Goal: Communication & Community: Participate in discussion

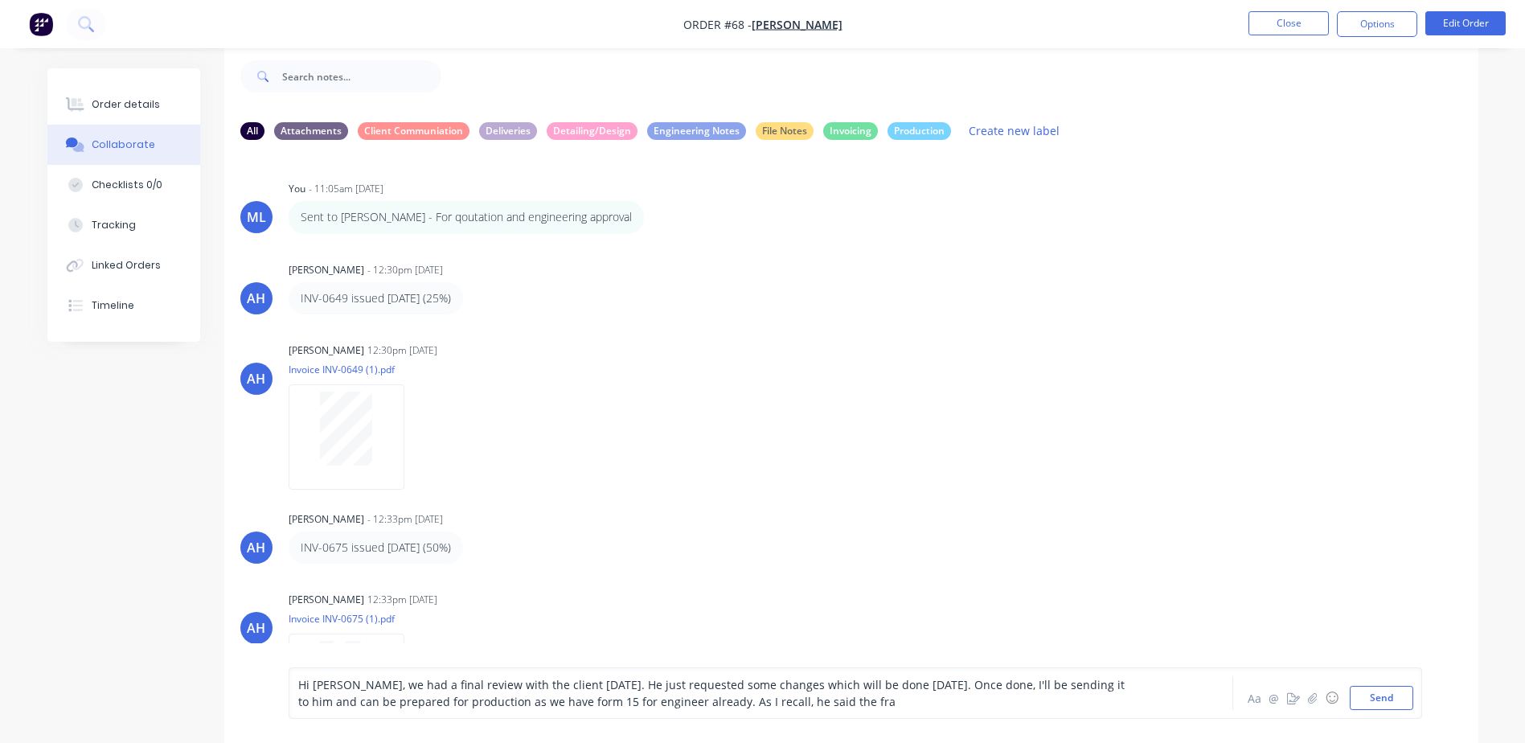
scroll to position [596, 0]
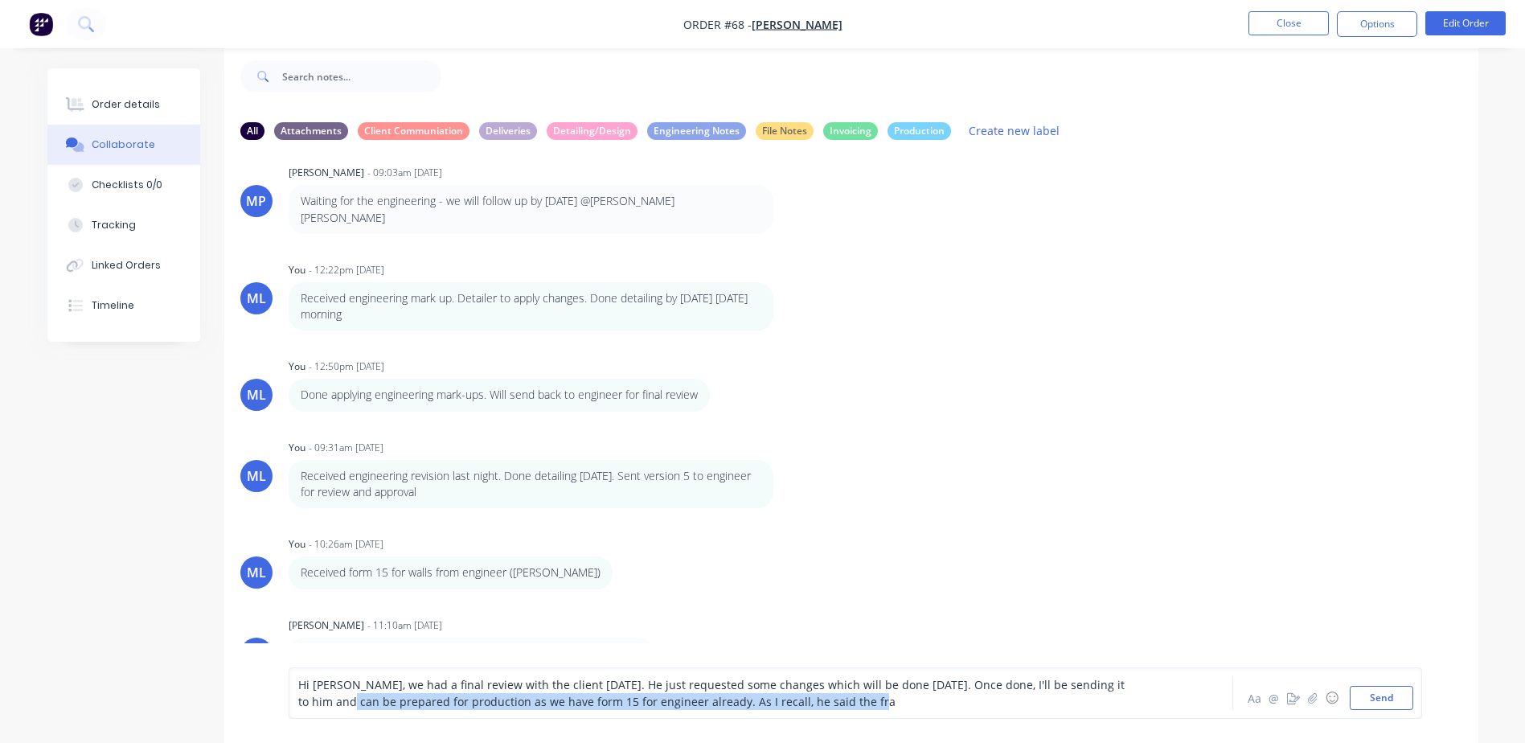
drag, startPoint x: 824, startPoint y: 704, endPoint x: 293, endPoint y: 702, distance: 531.5
click at [293, 702] on div "Hi [PERSON_NAME], we had a final review with the client [DATE]. He just request…" at bounding box center [856, 692] width 1134 height 51
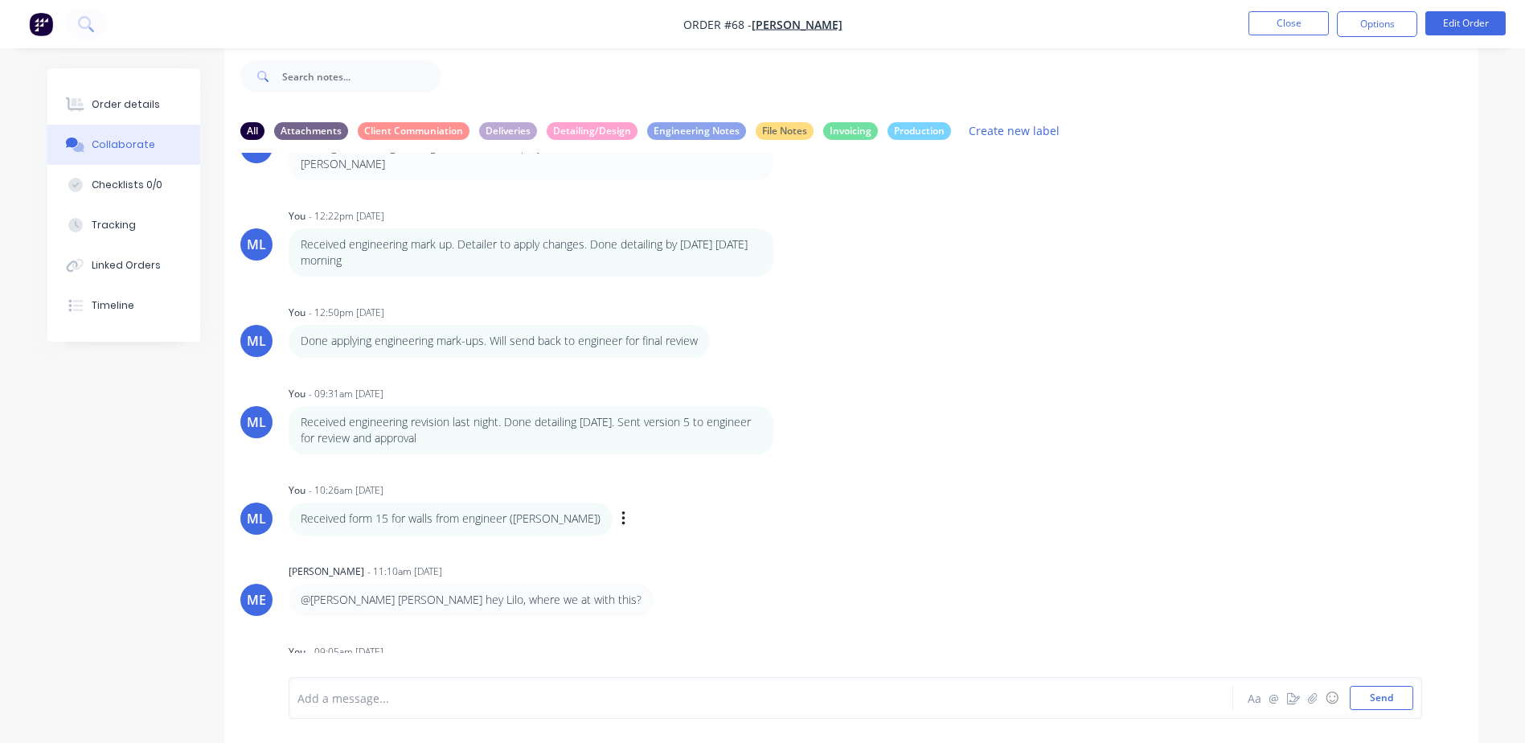
scroll to position [709, 0]
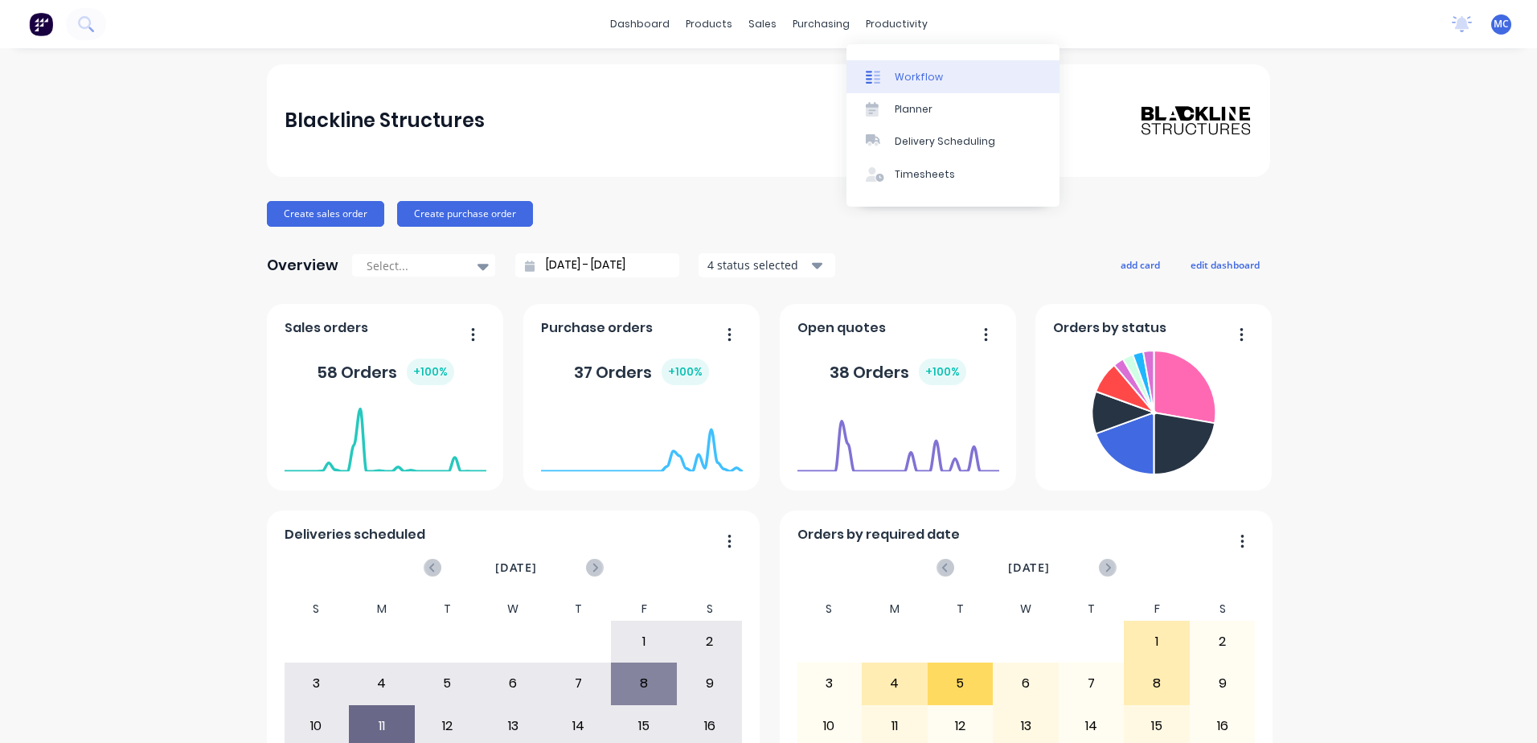
click at [901, 70] on div "Workflow" at bounding box center [919, 77] width 48 height 14
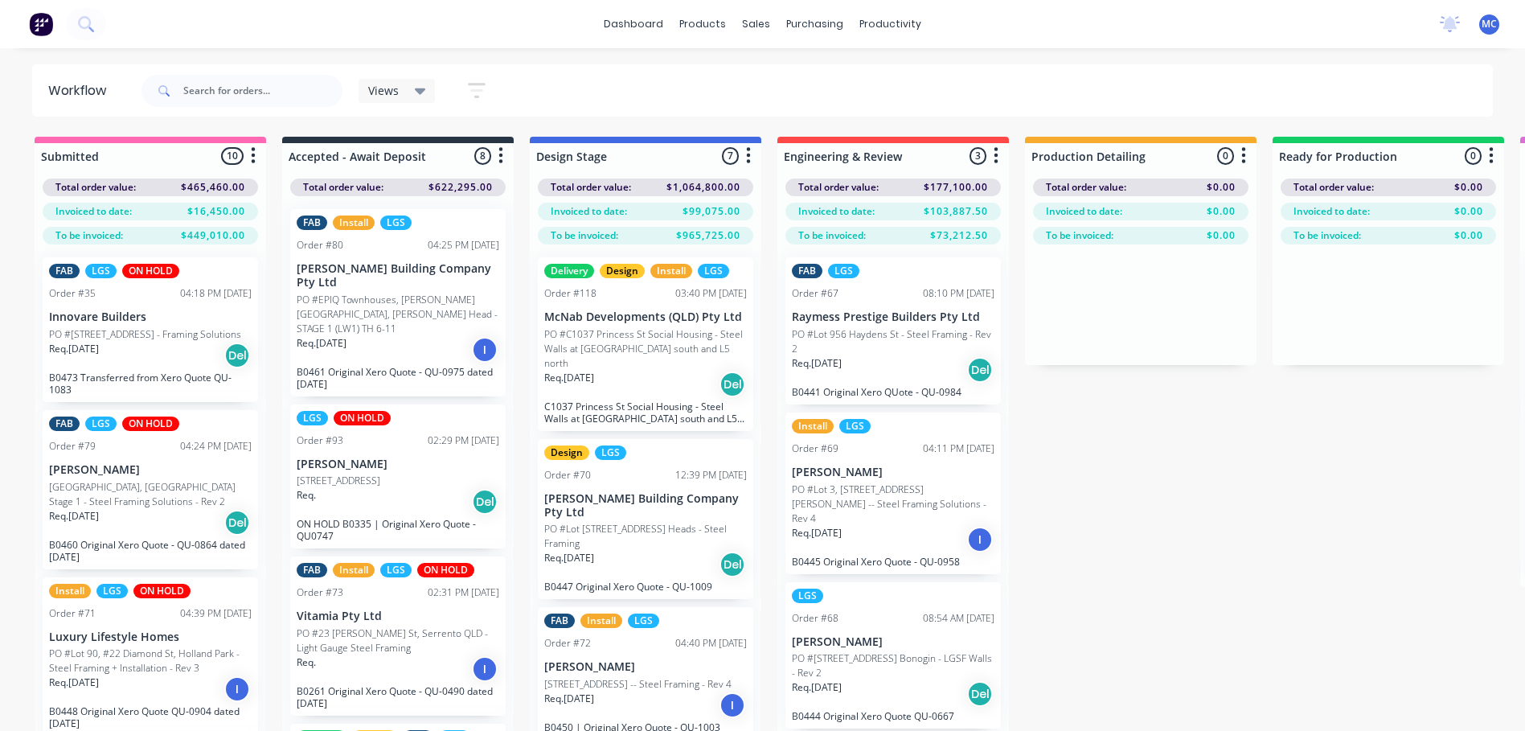
click at [862, 325] on div "FAB LGS Order #67 08:10 PM [DATE] Raymess Prestige Builders Pty Ltd PO #Lot 956…" at bounding box center [894, 330] width 216 height 147
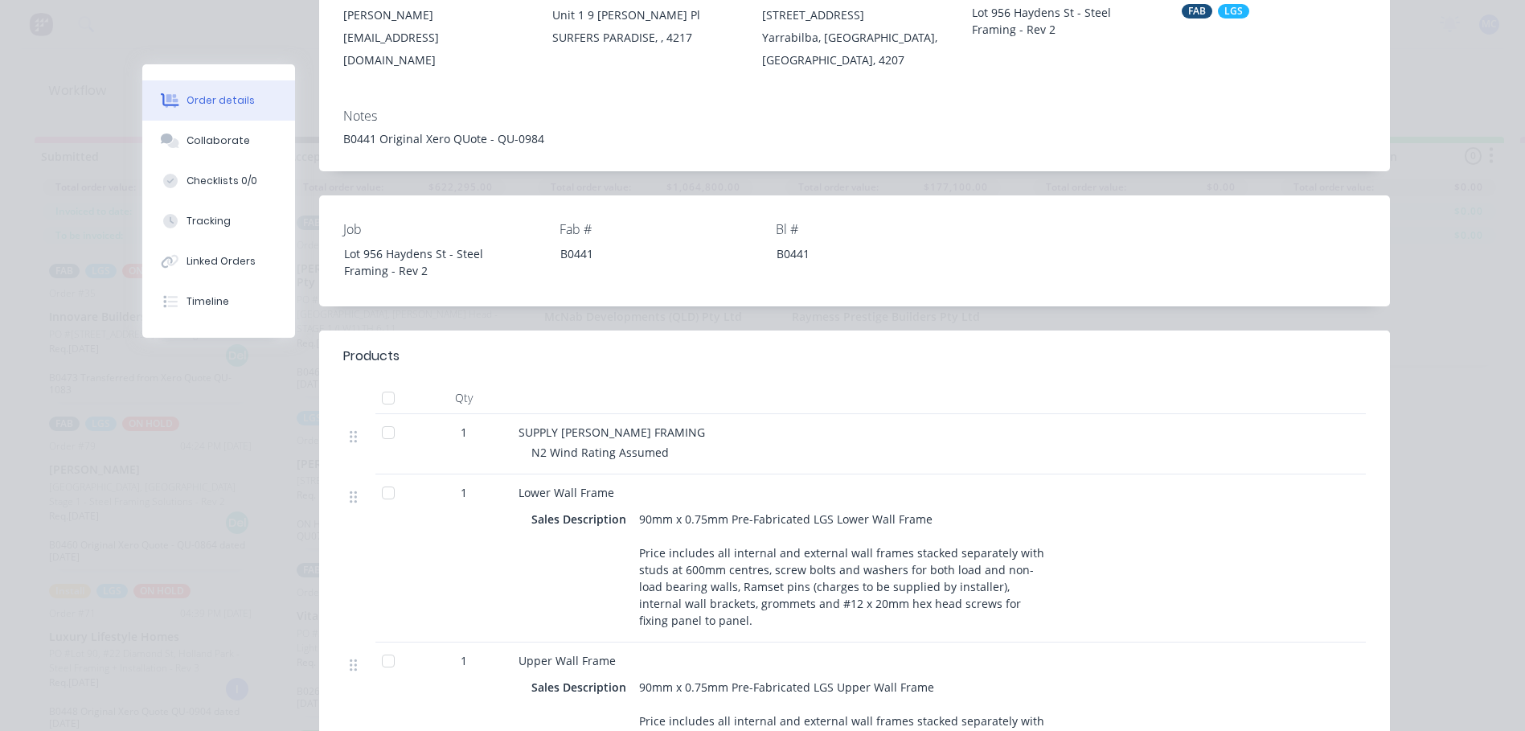
scroll to position [643, 0]
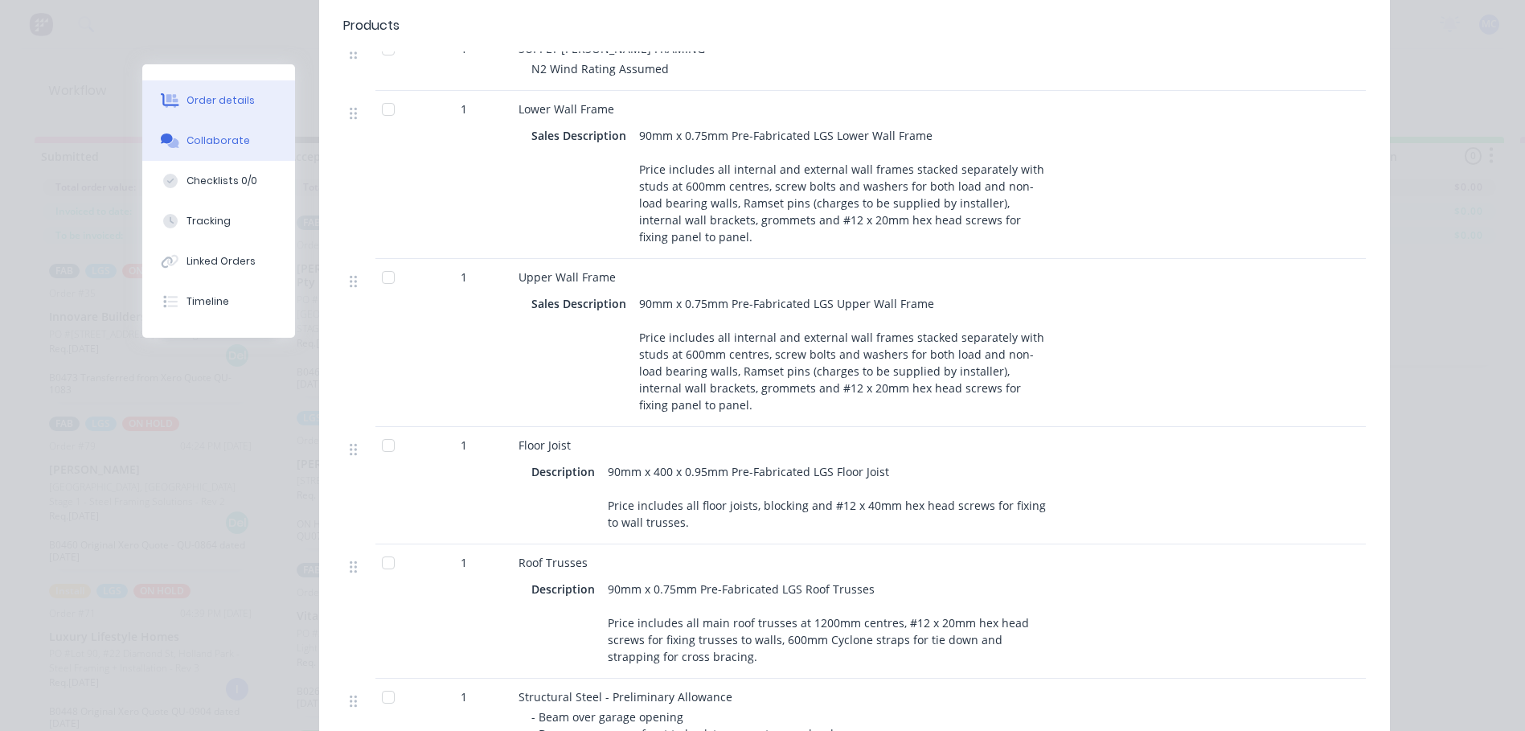
click at [199, 137] on div "Collaborate" at bounding box center [219, 140] width 64 height 14
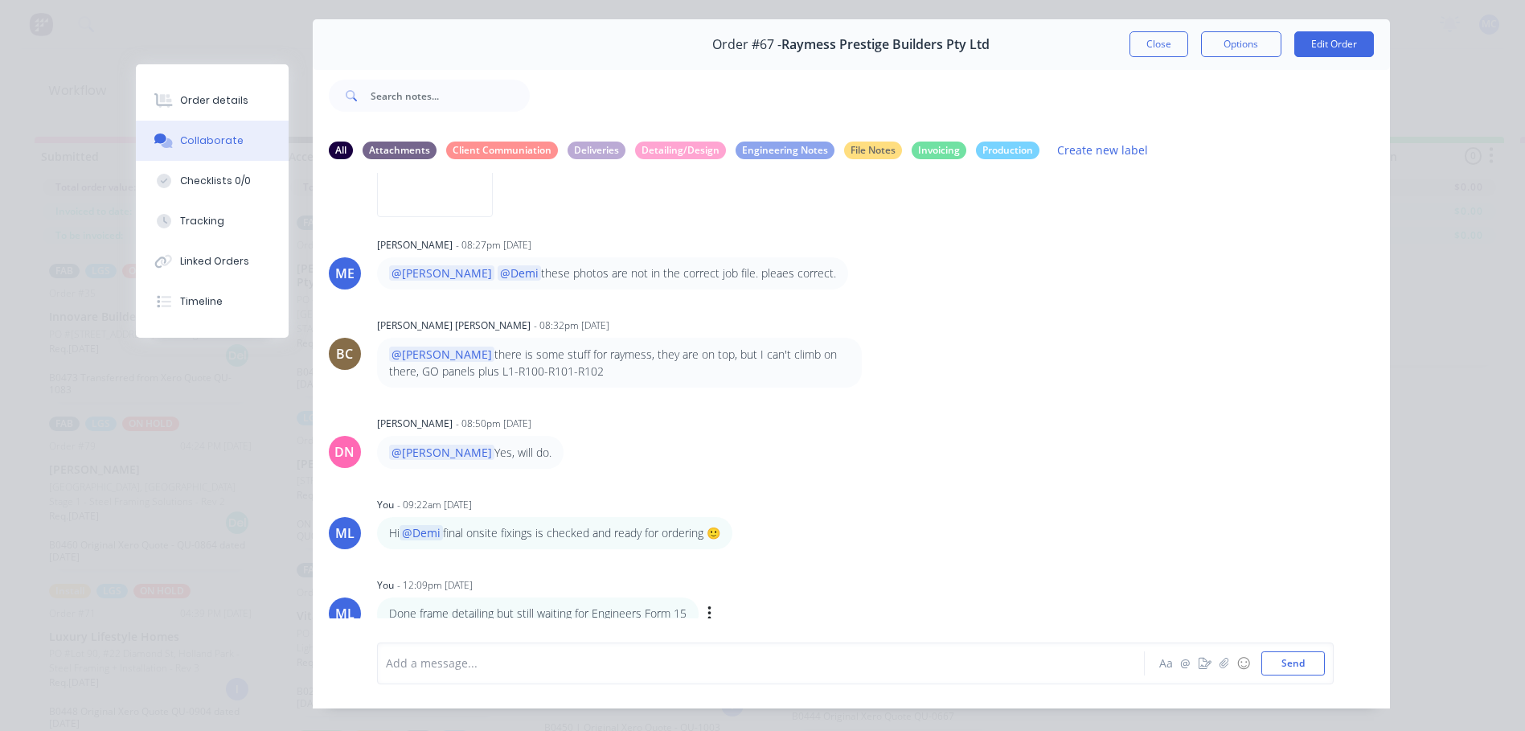
scroll to position [85, 0]
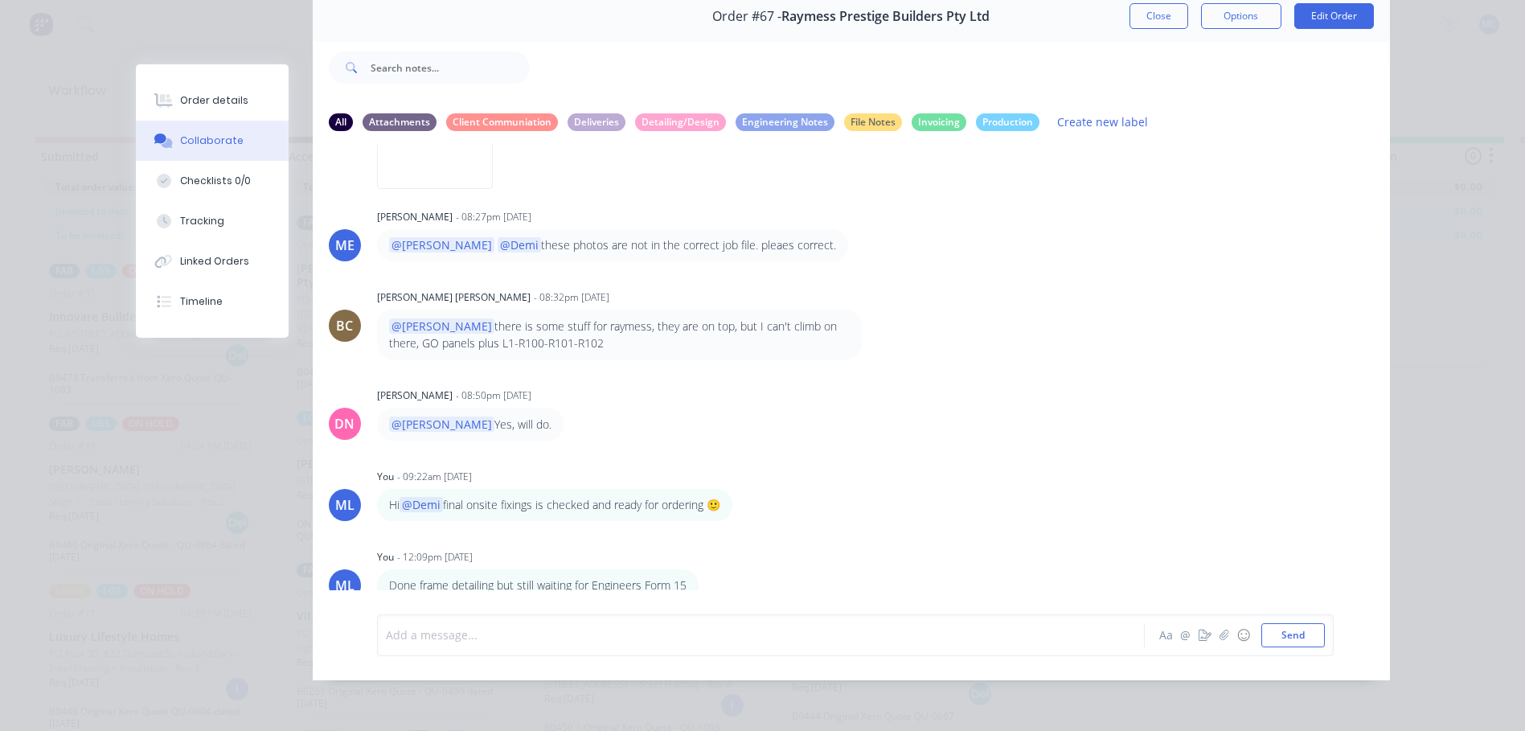
click at [610, 627] on div at bounding box center [739, 634] width 704 height 17
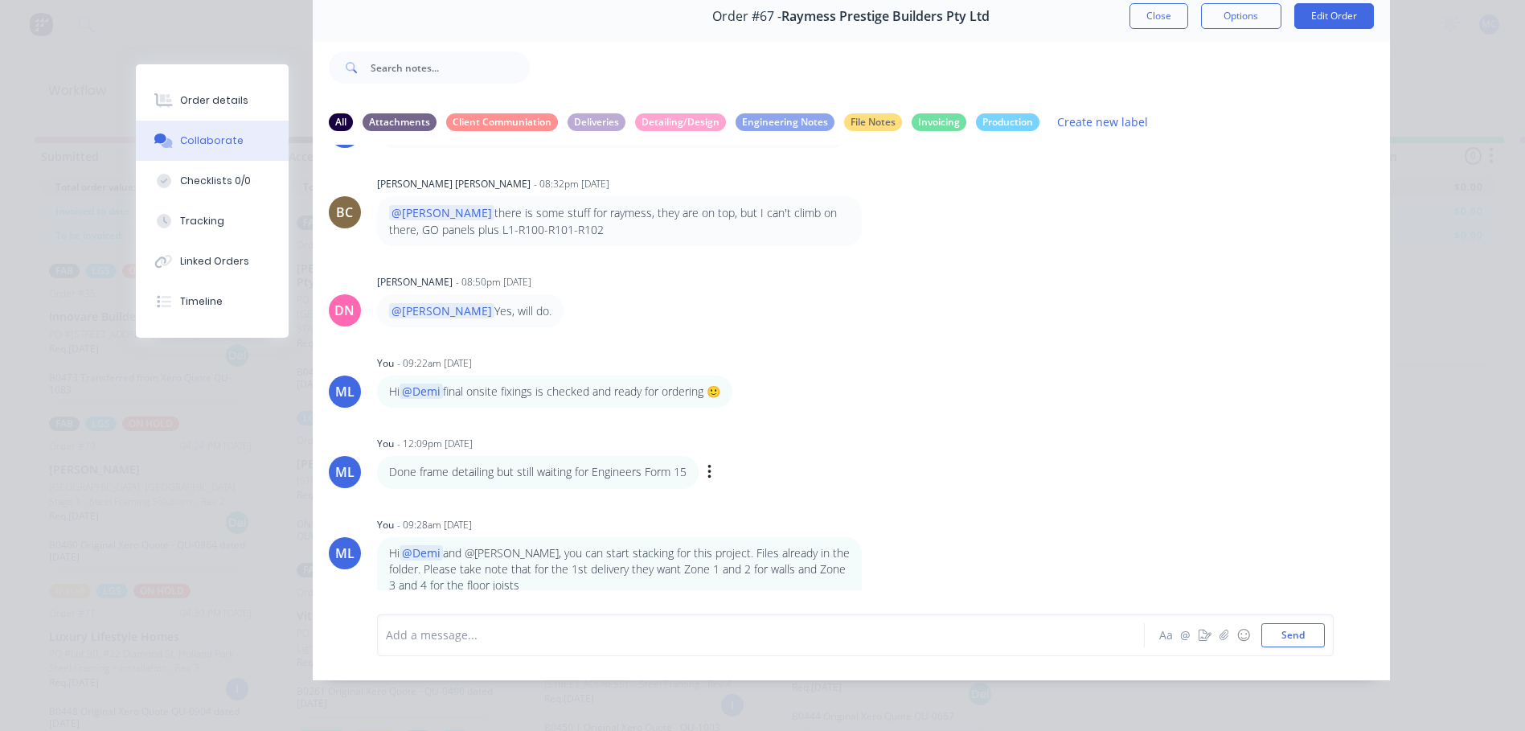
scroll to position [64, 0]
click at [619, 629] on div at bounding box center [739, 634] width 704 height 17
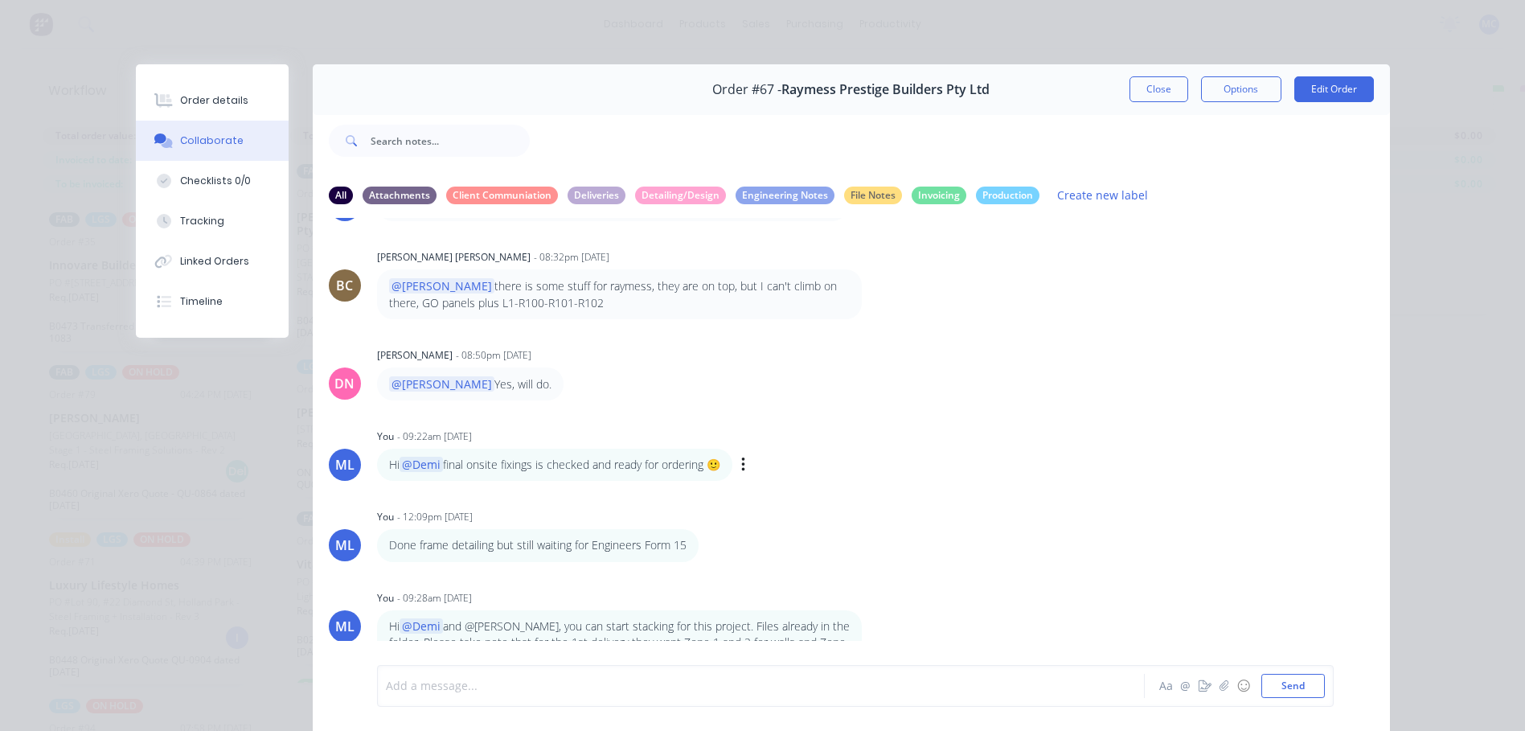
scroll to position [85, 0]
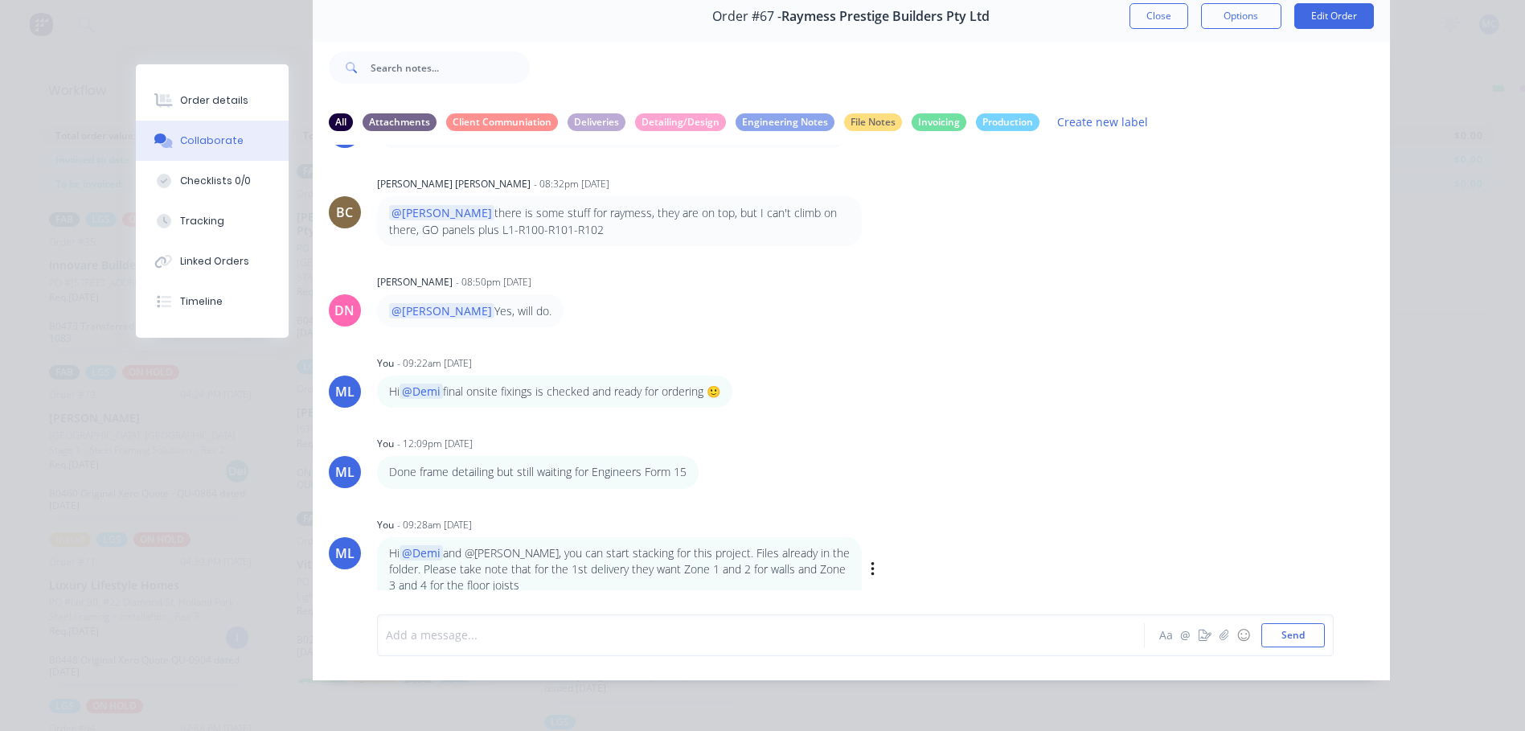
click at [873, 556] on div "ML You - 09:28am [DATE] Hi @[PERSON_NAME] and @[PERSON_NAME], you can start sta…" at bounding box center [852, 557] width 1078 height 89
click at [871, 560] on icon "button" at bounding box center [873, 569] width 5 height 18
click at [895, 544] on button "Edit" at bounding box center [931, 557] width 101 height 27
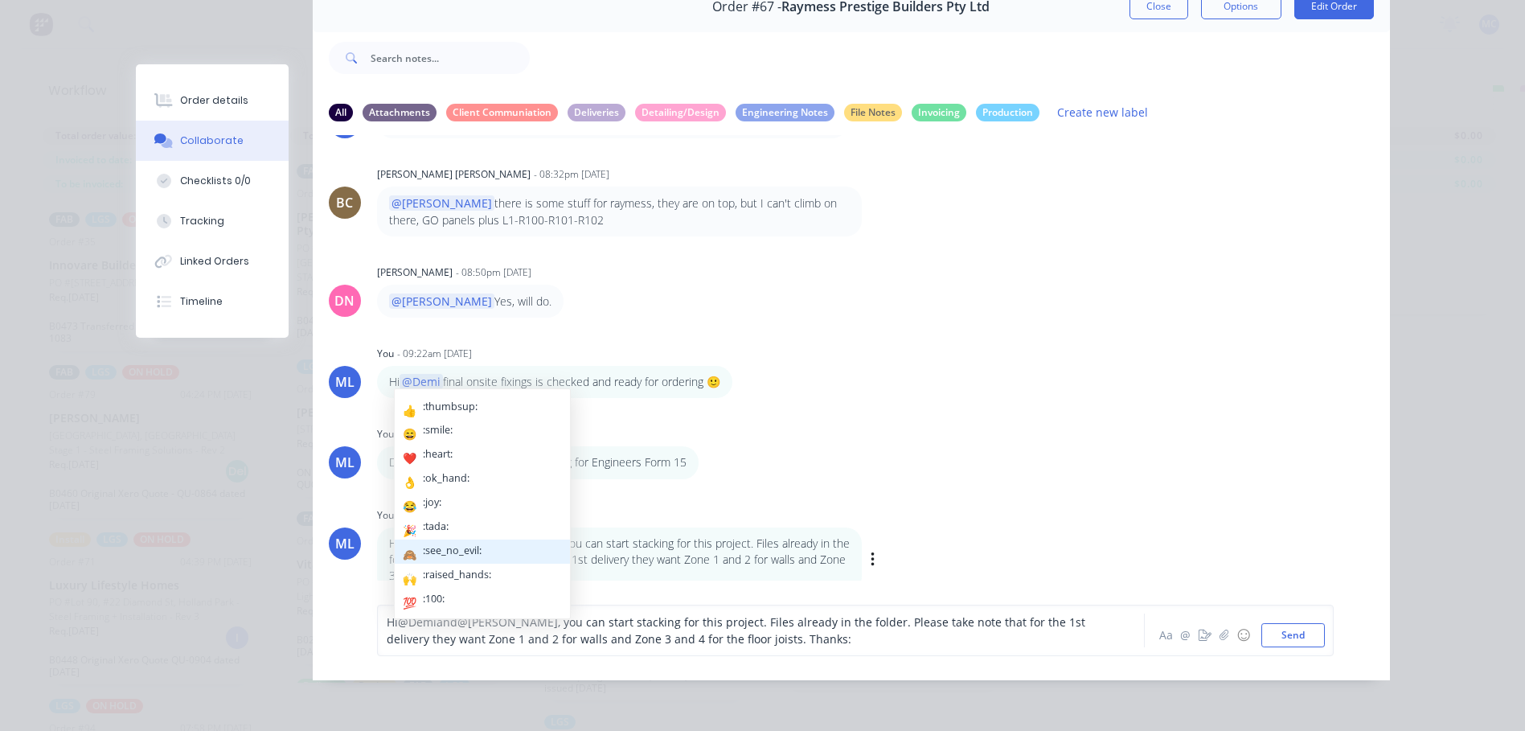
scroll to position [95, 0]
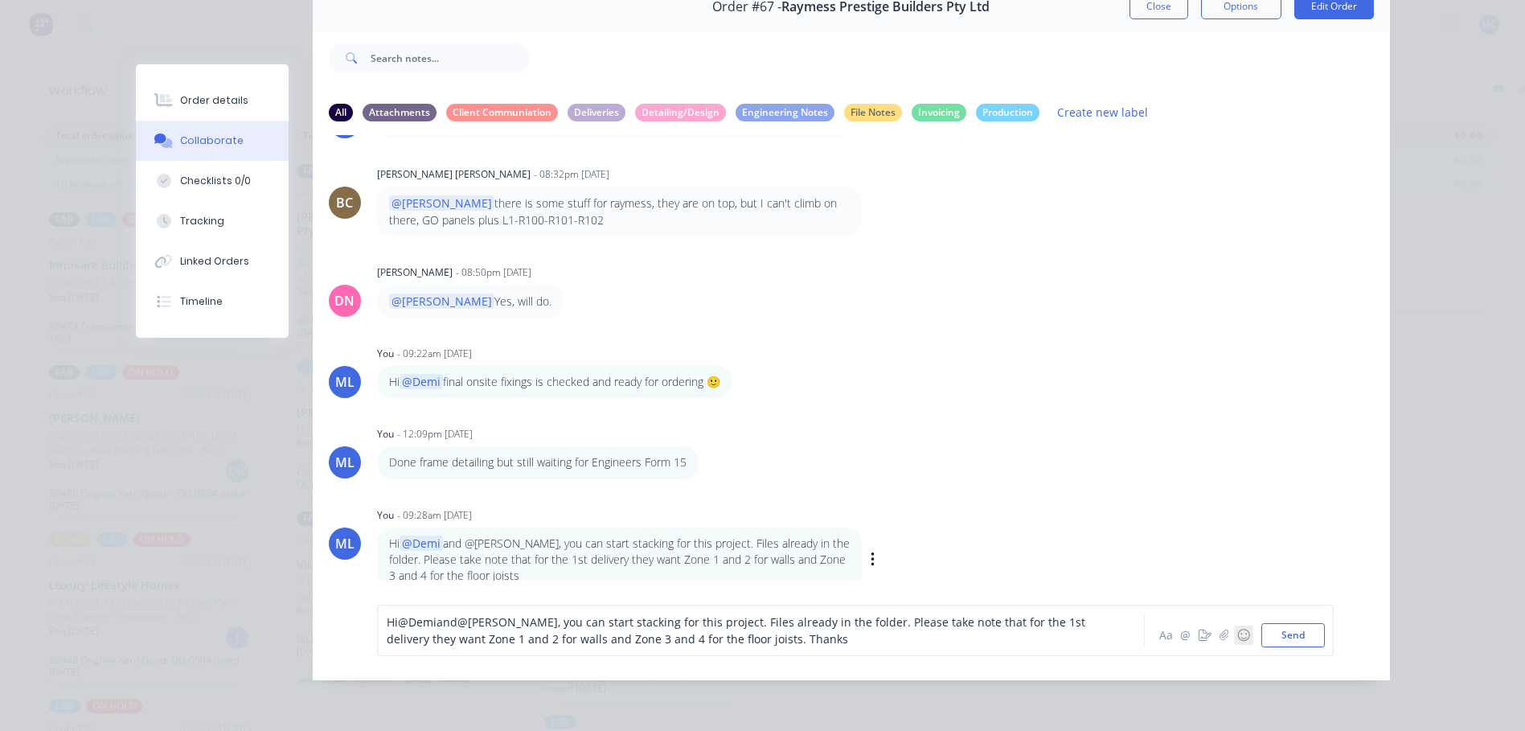
click at [1242, 634] on button "☺" at bounding box center [1243, 635] width 19 height 19
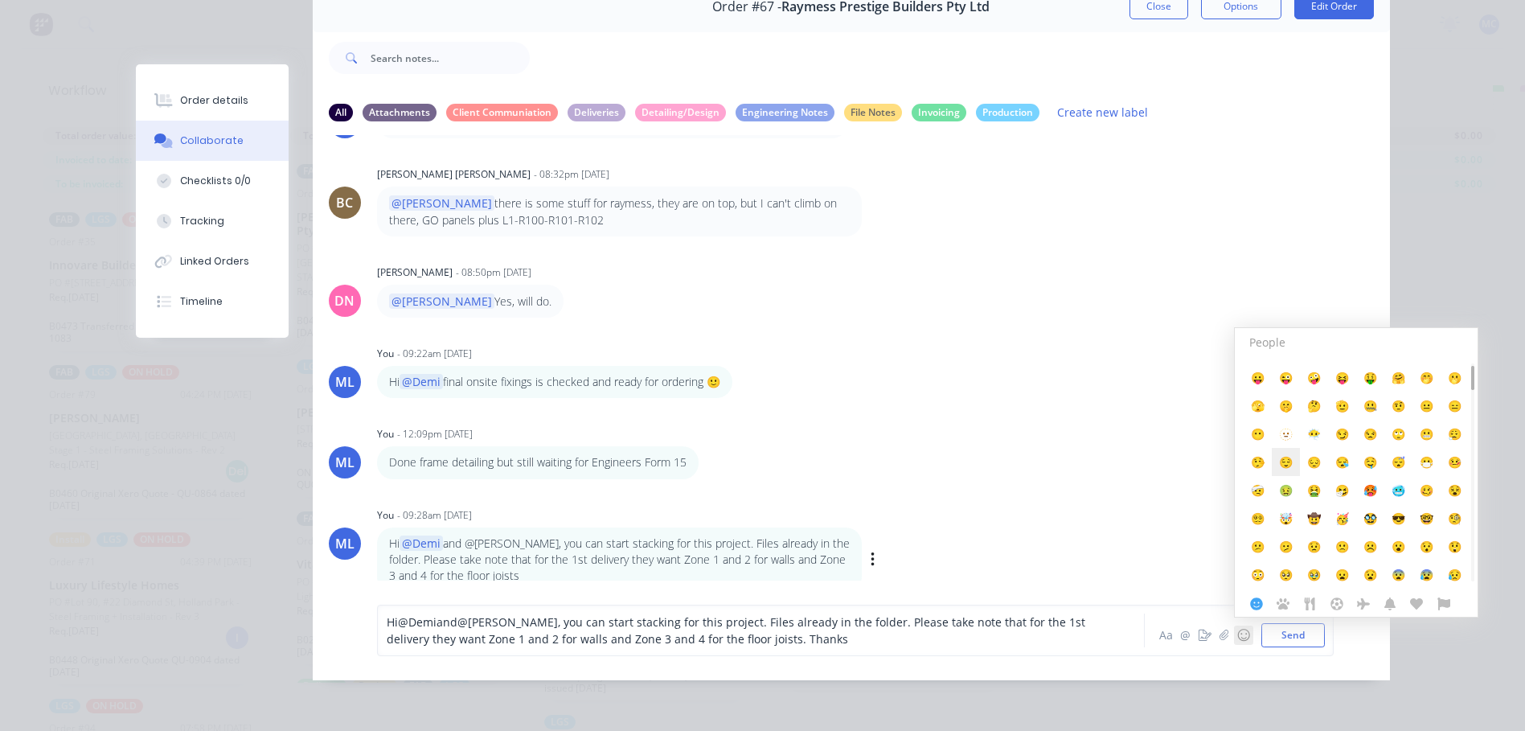
scroll to position [0, 0]
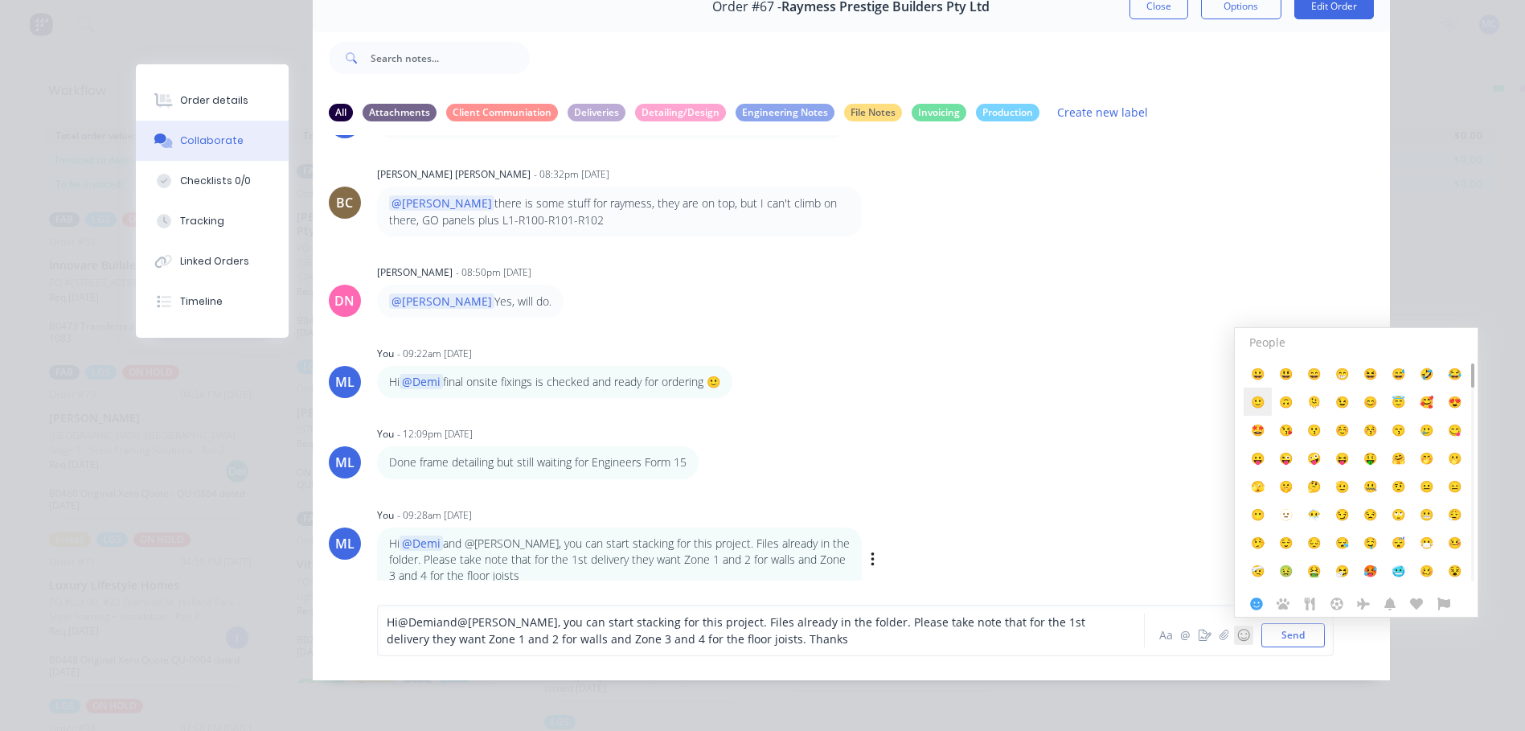
click at [1251, 407] on span "🙂" at bounding box center [1258, 401] width 14 height 15
click at [1264, 639] on button "Send" at bounding box center [1294, 635] width 64 height 24
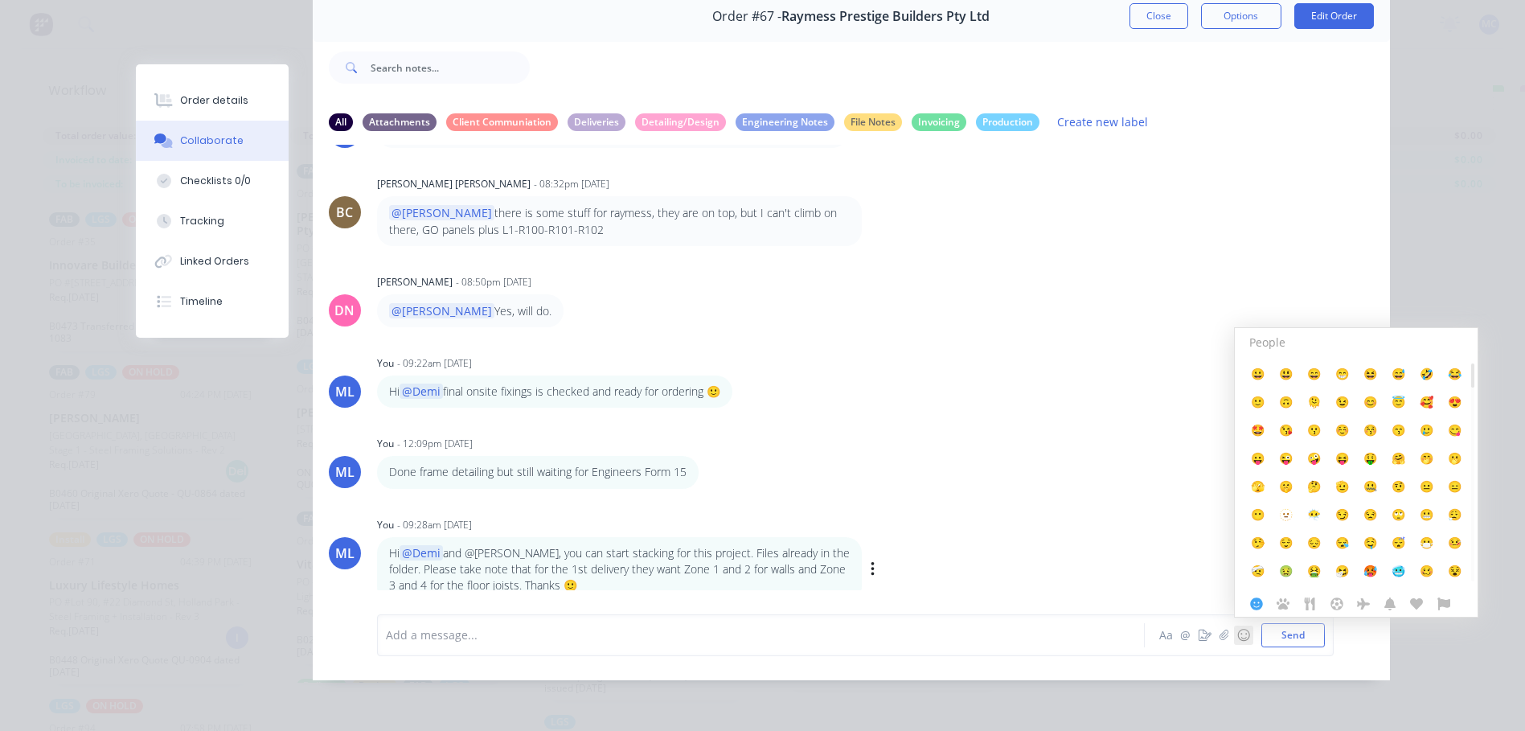
click at [1006, 275] on div "DN [PERSON_NAME] - 08:50pm [DATE] @[PERSON_NAME] Yes, will do." at bounding box center [852, 298] width 1078 height 57
click at [1444, 338] on h3 "People" at bounding box center [1356, 342] width 236 height 28
click at [1385, 237] on div "Order details Collaborate Checklists 0/0 Tracking Linked Orders Timeline Order …" at bounding box center [763, 335] width 1287 height 689
click at [1141, 3] on button "Close" at bounding box center [1159, 16] width 59 height 26
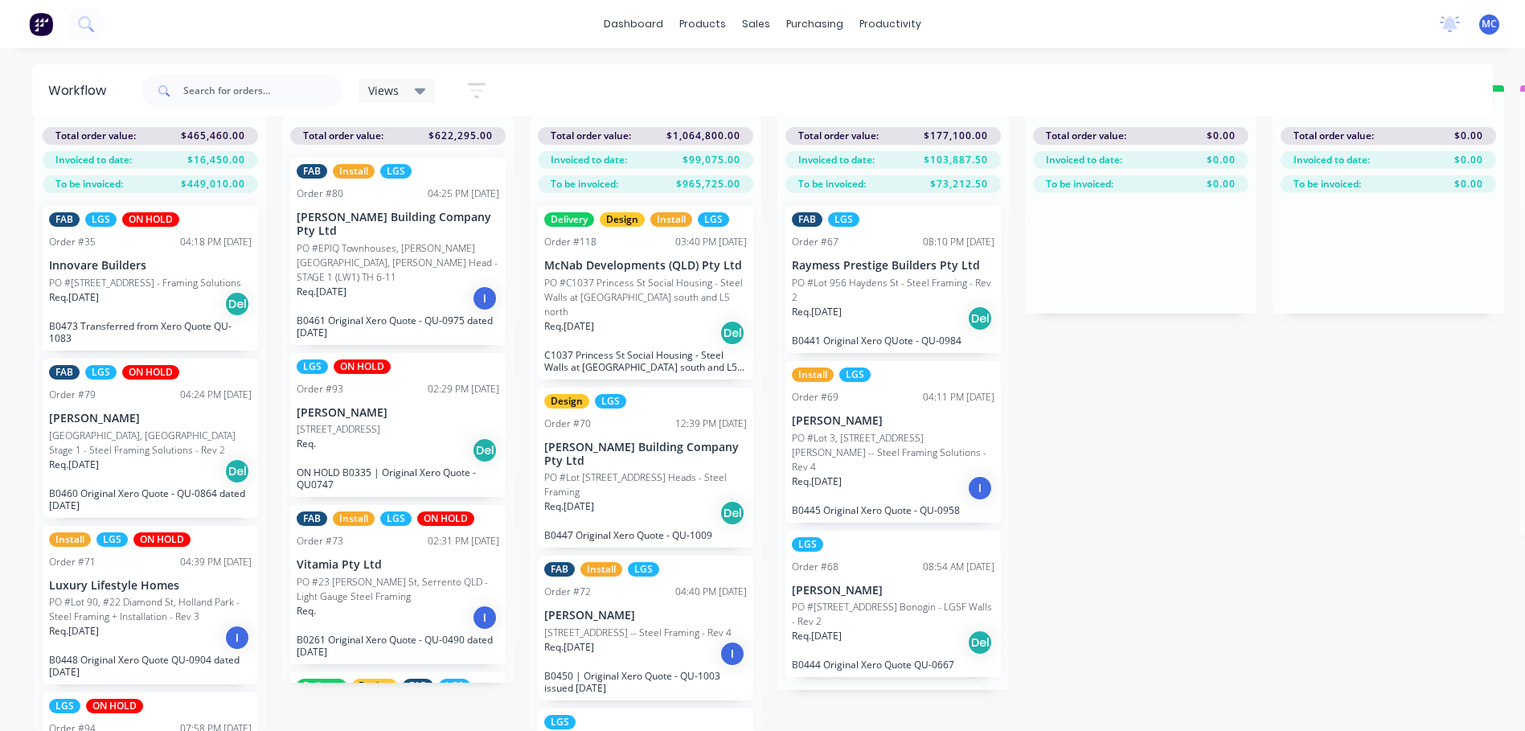
click at [861, 584] on p "[PERSON_NAME]" at bounding box center [893, 591] width 203 height 14
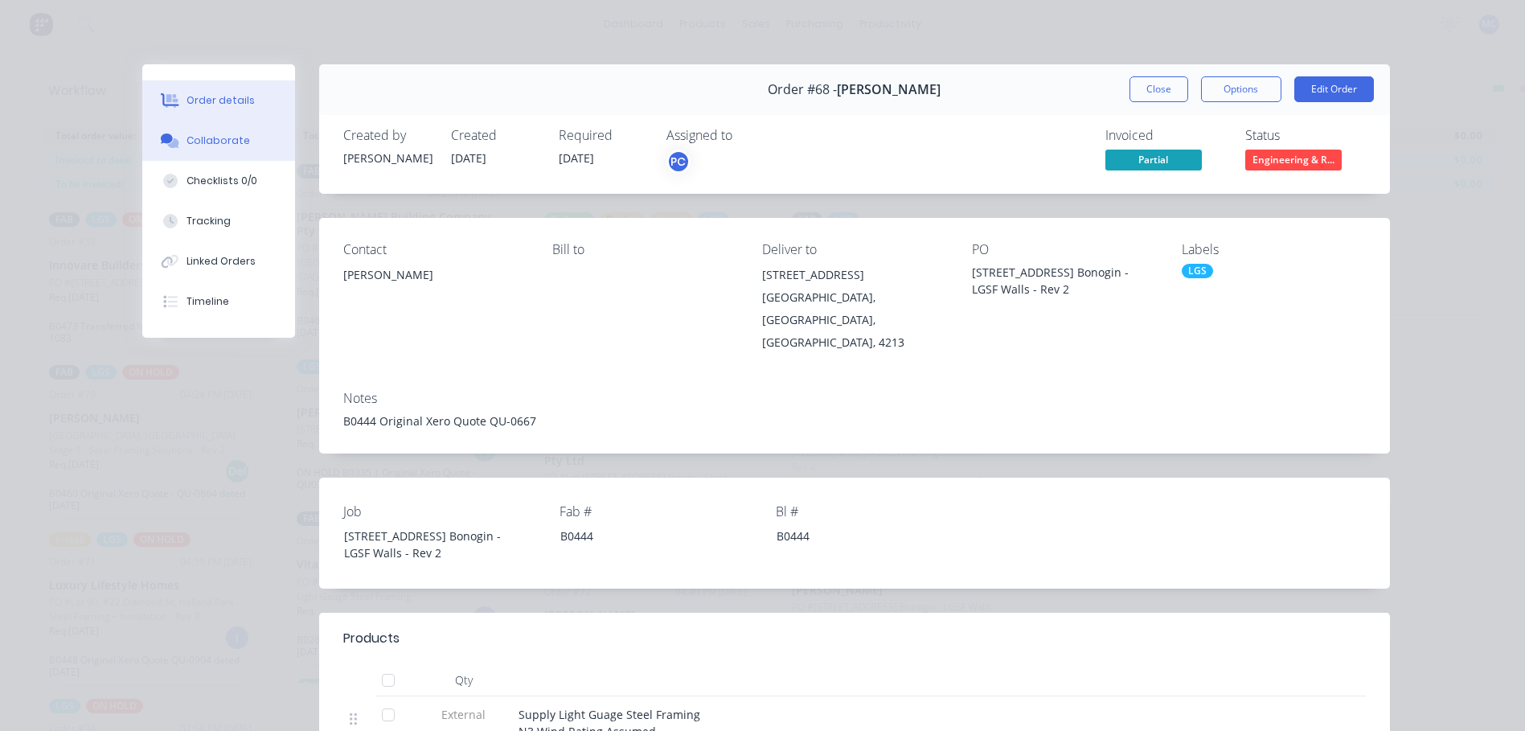
click at [203, 125] on button "Collaborate" at bounding box center [218, 141] width 153 height 40
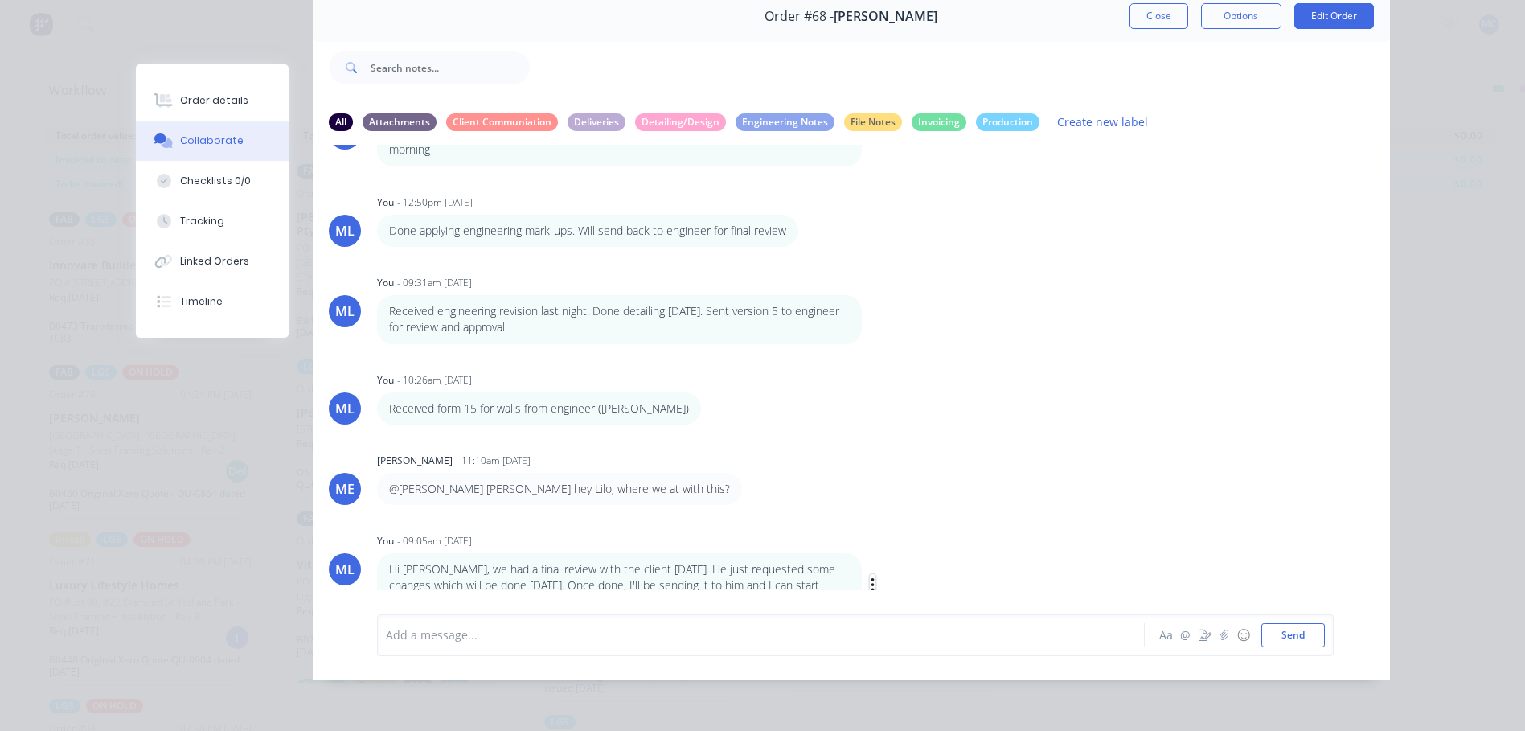
click at [870, 574] on button "button" at bounding box center [873, 585] width 6 height 23
click at [920, 560] on button "Edit" at bounding box center [931, 573] width 101 height 27
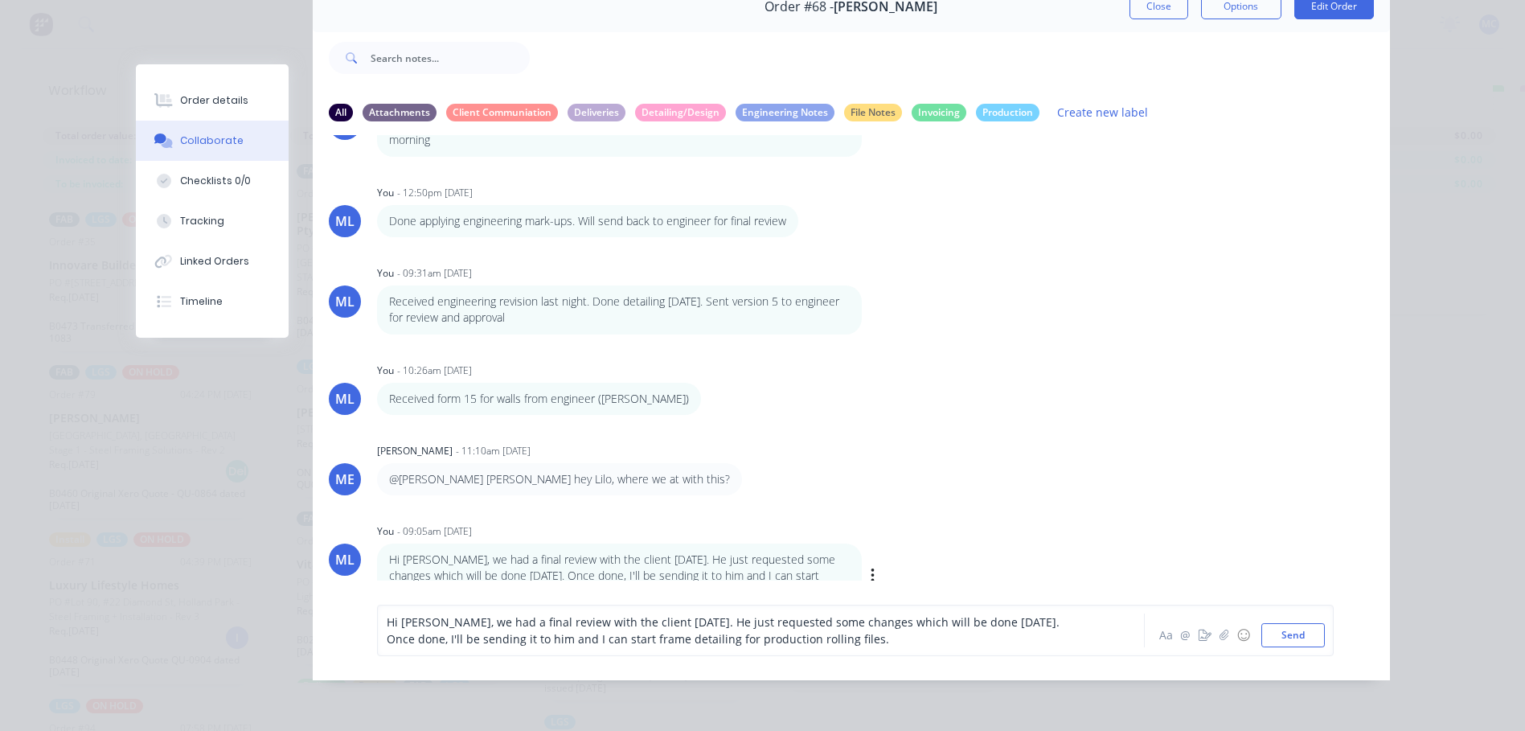
click at [854, 647] on div "Hi [PERSON_NAME], we had a final review with the client [DATE]. He just request…" at bounding box center [739, 631] width 704 height 34
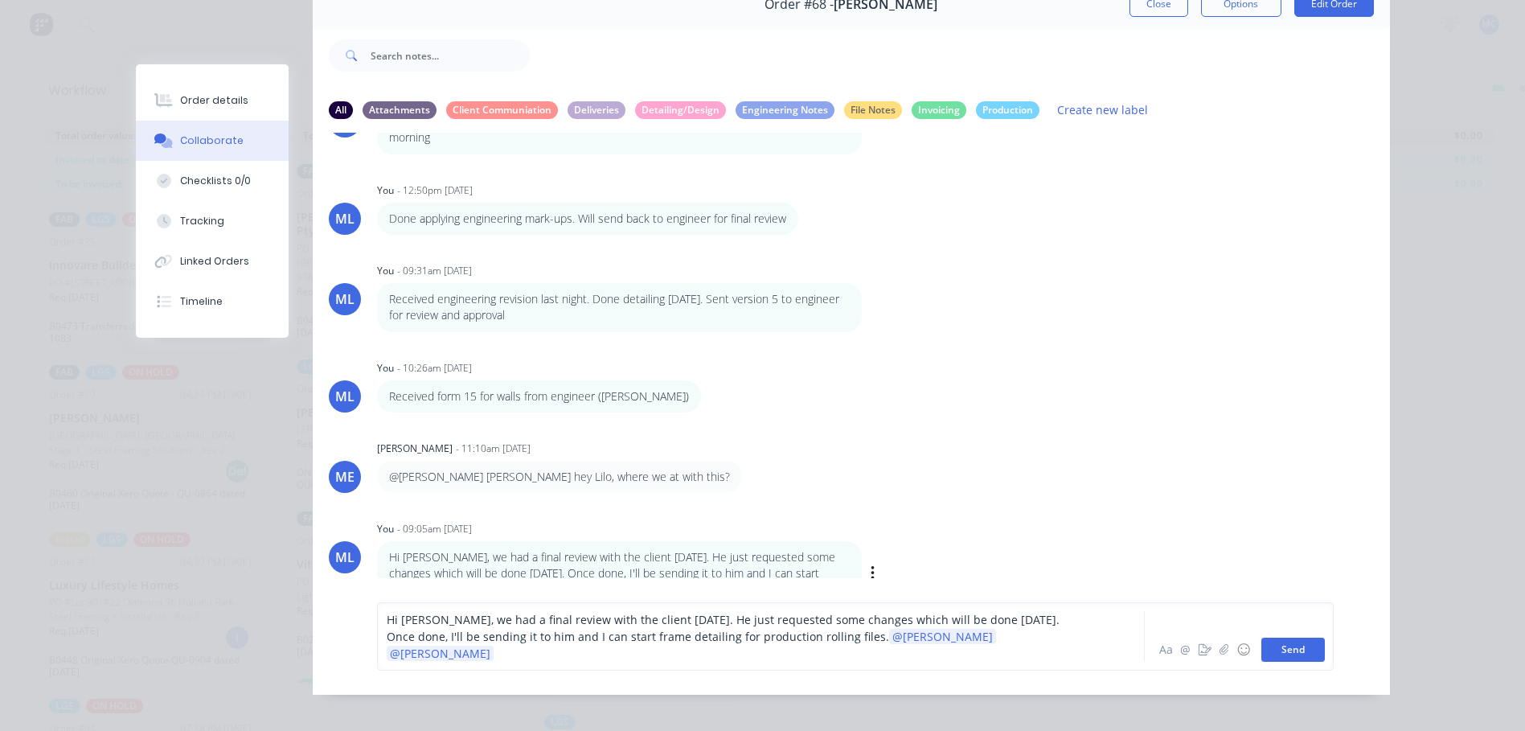
click at [1304, 644] on button "Send" at bounding box center [1294, 650] width 64 height 24
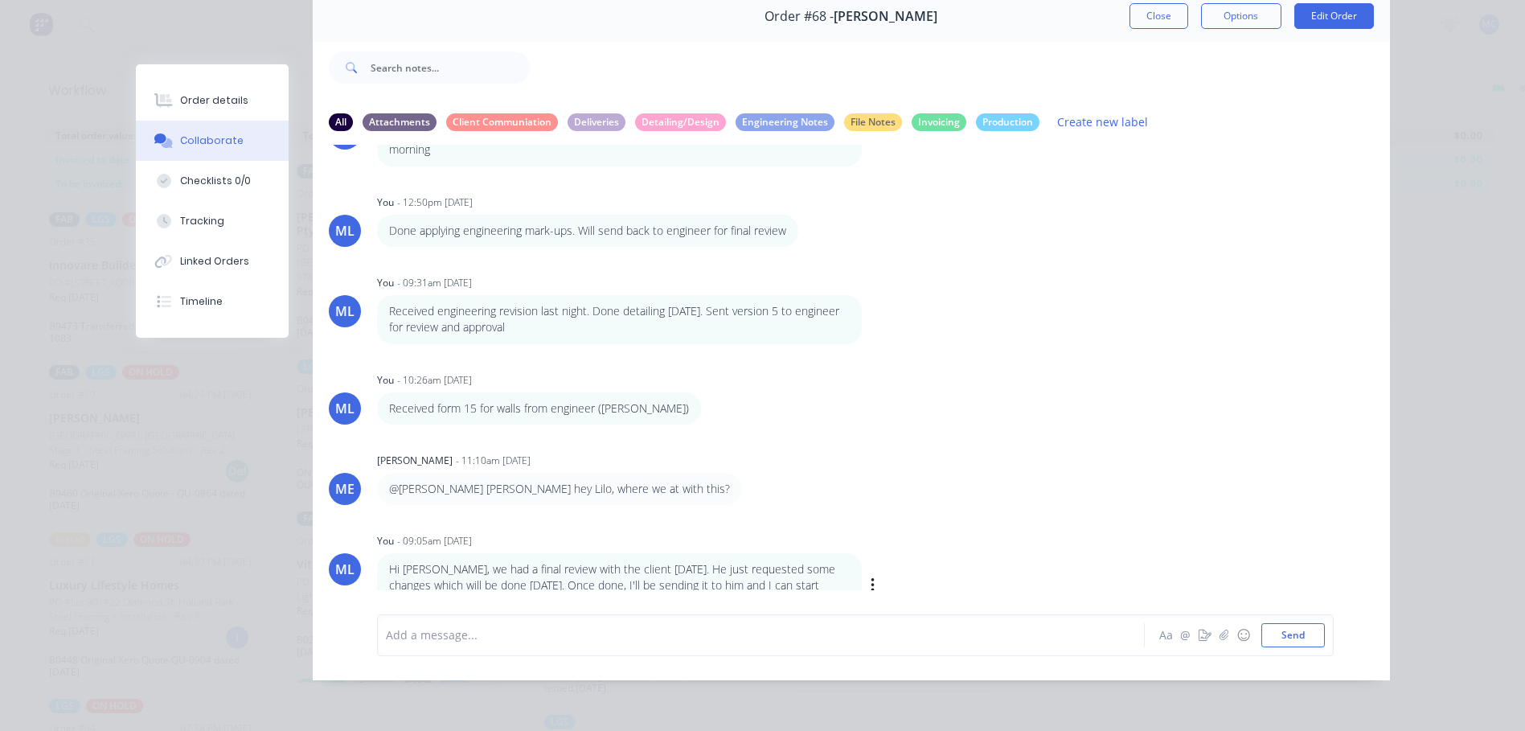
scroll to position [0, 0]
click at [1151, 10] on button "Close" at bounding box center [1159, 16] width 59 height 26
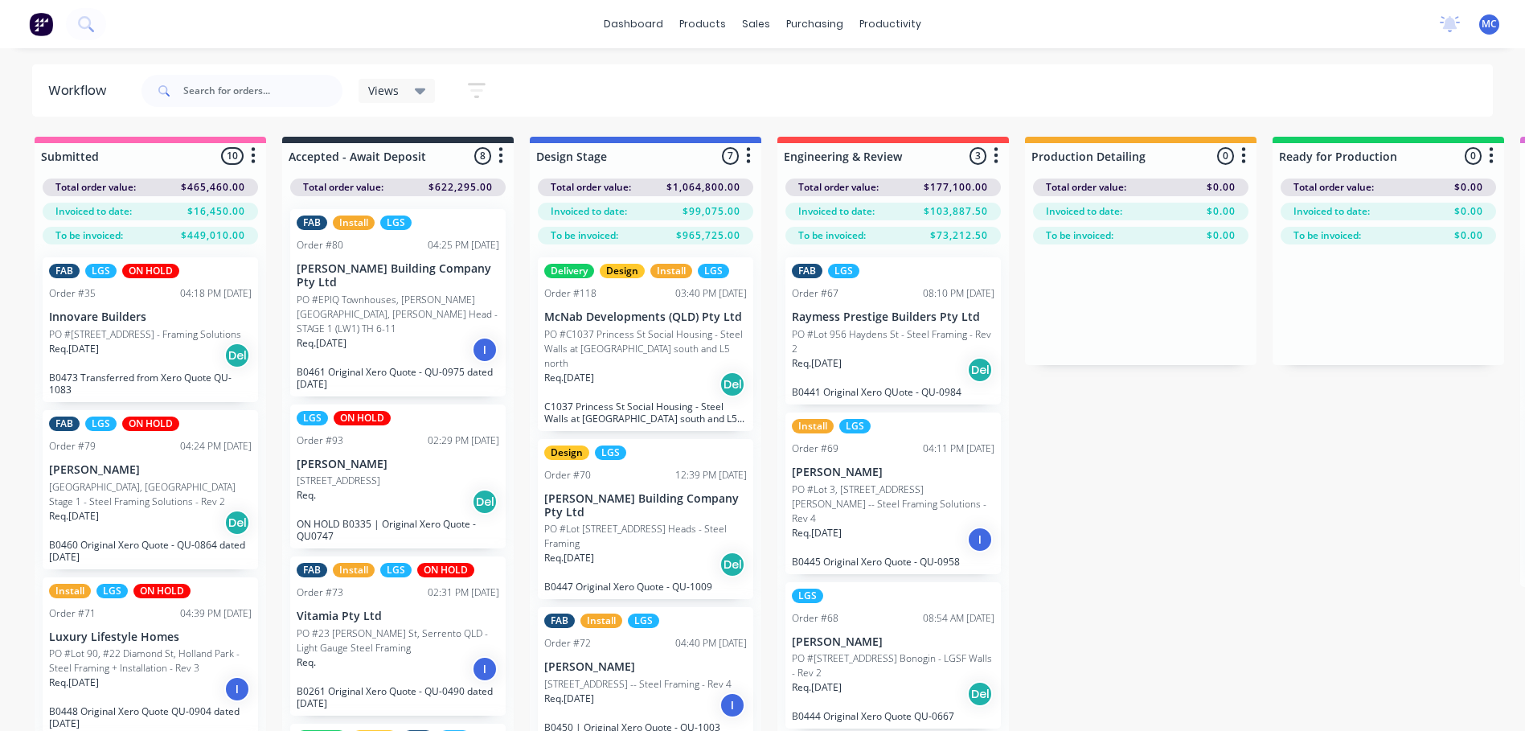
click at [890, 336] on p "PO #Lot 956 Haydens St - Steel Framing - Rev 2" at bounding box center [893, 341] width 203 height 29
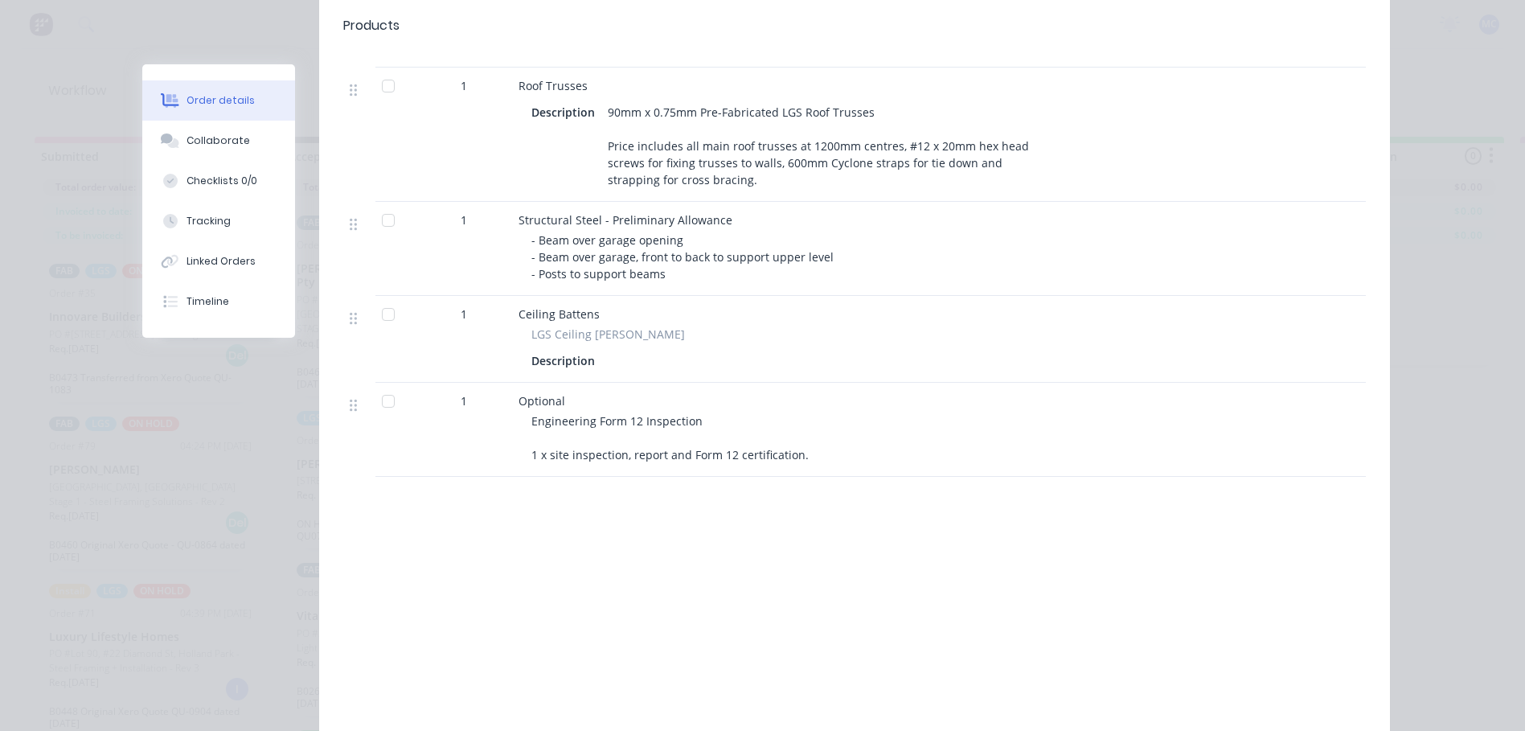
scroll to position [1203, 0]
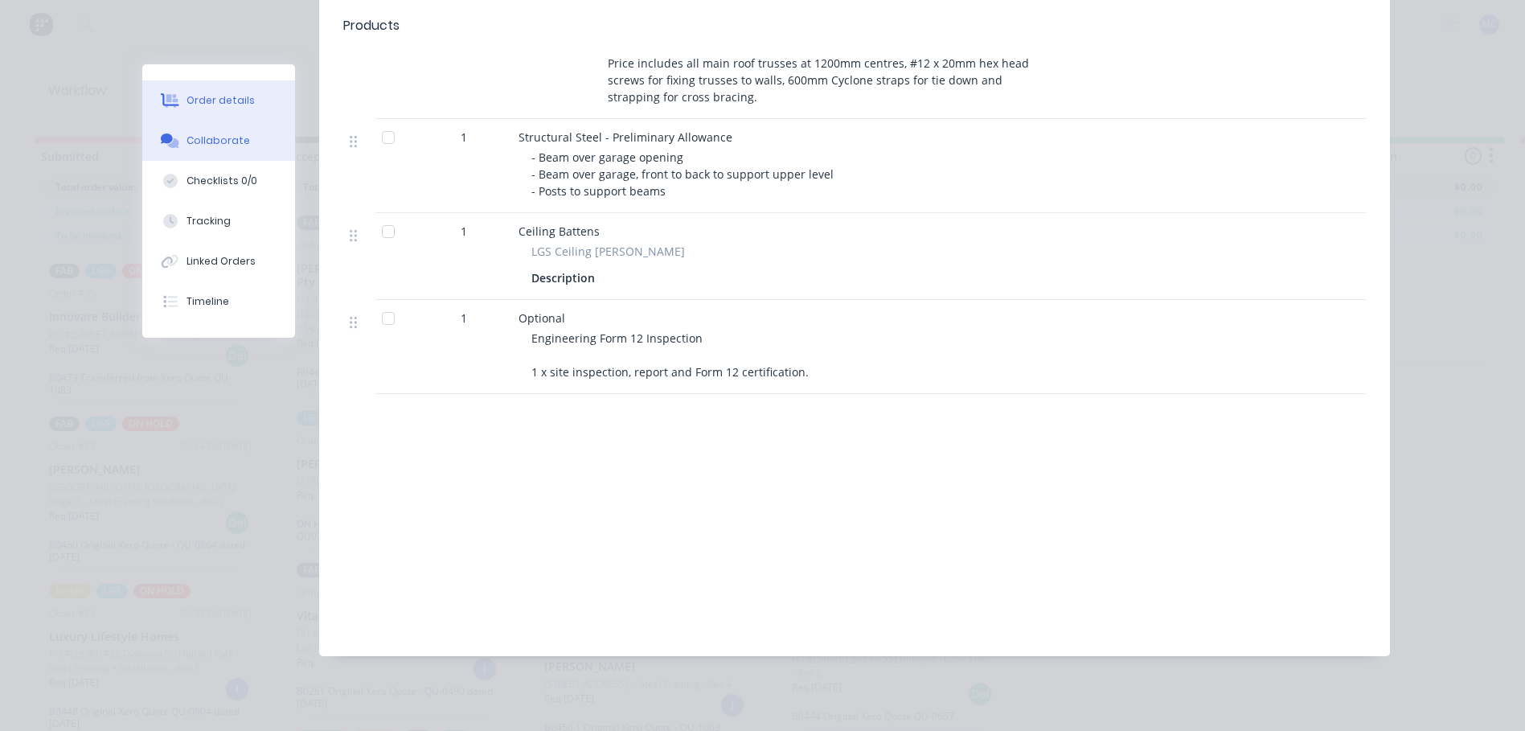
click at [225, 145] on div "Collaborate" at bounding box center [219, 140] width 64 height 14
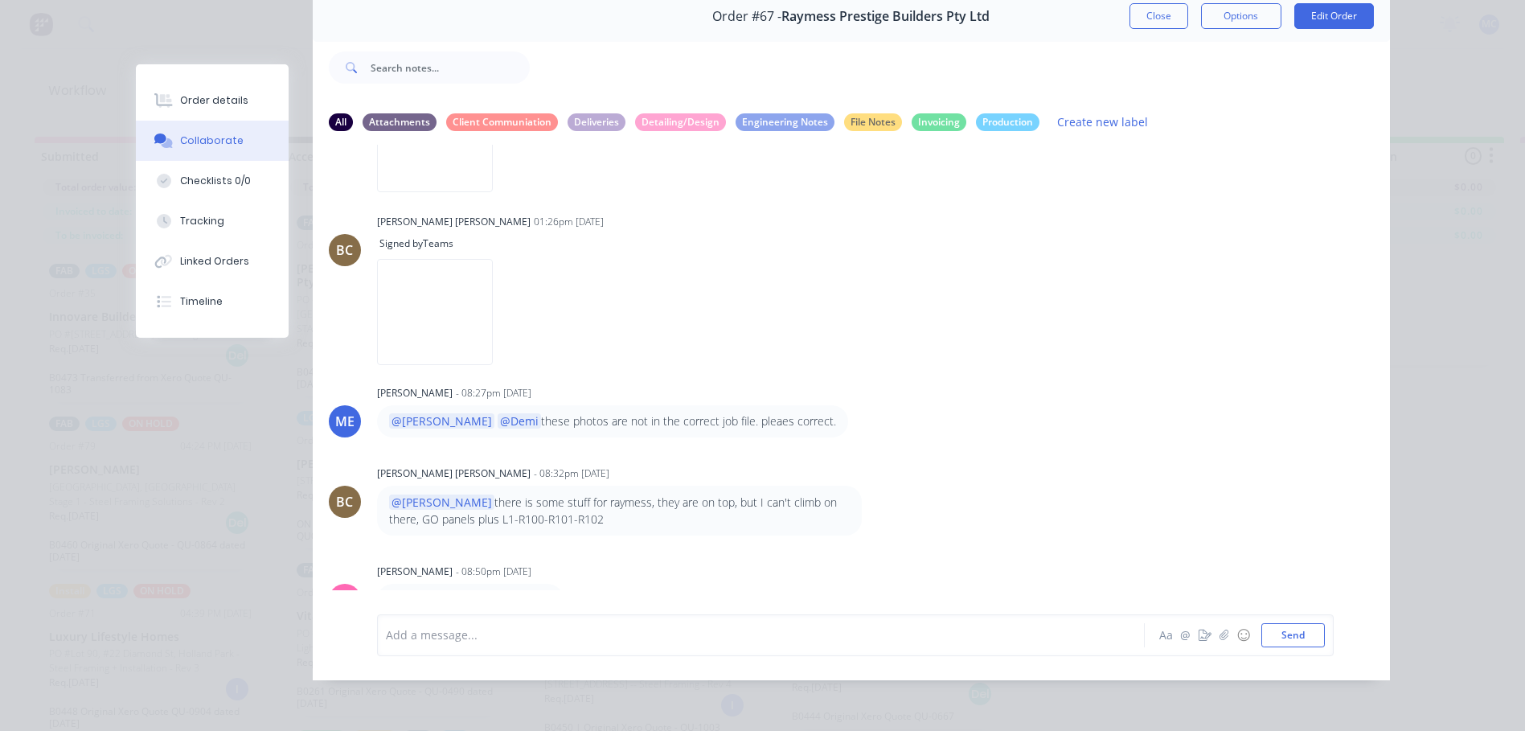
scroll to position [2244, 0]
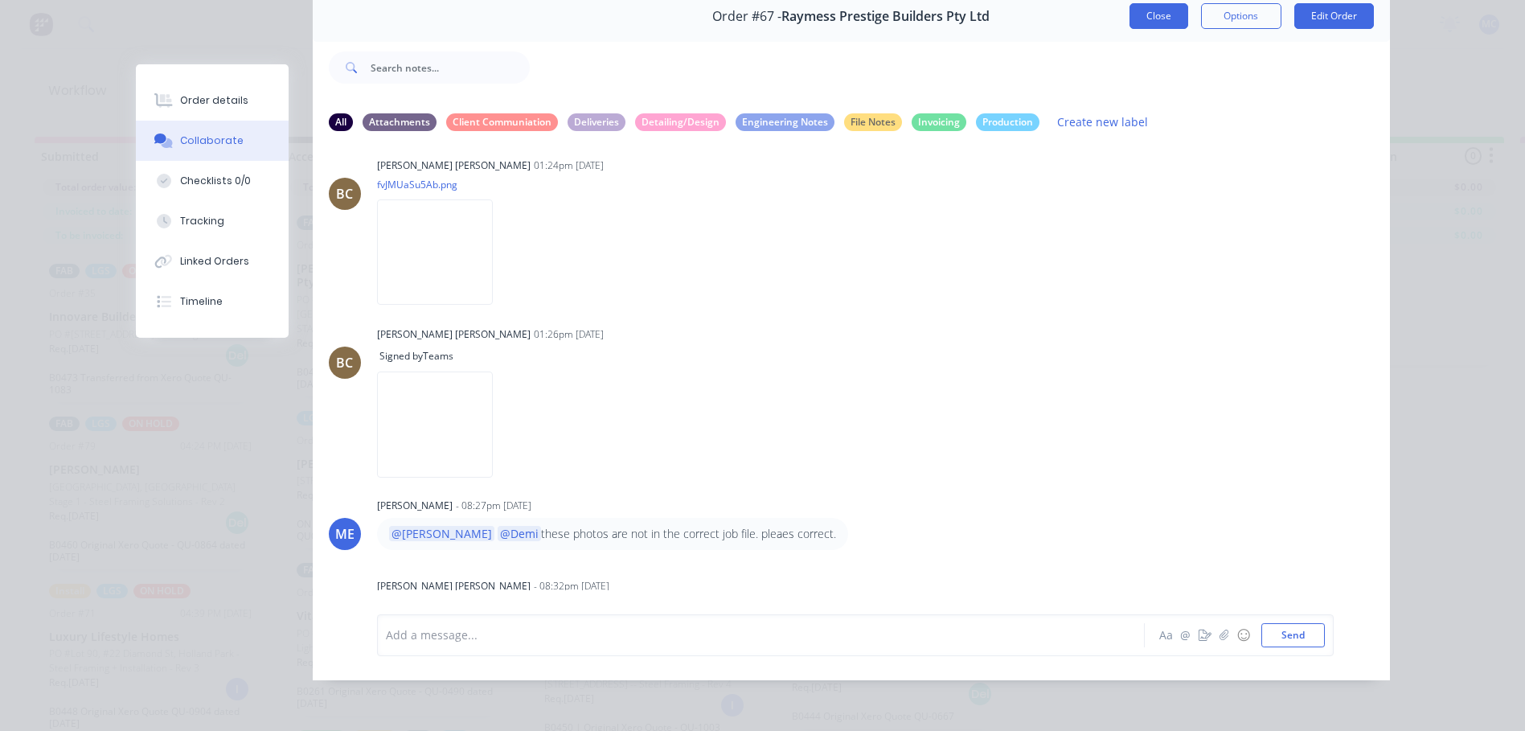
click at [1147, 11] on button "Close" at bounding box center [1159, 16] width 59 height 26
